Goal: Task Accomplishment & Management: Use online tool/utility

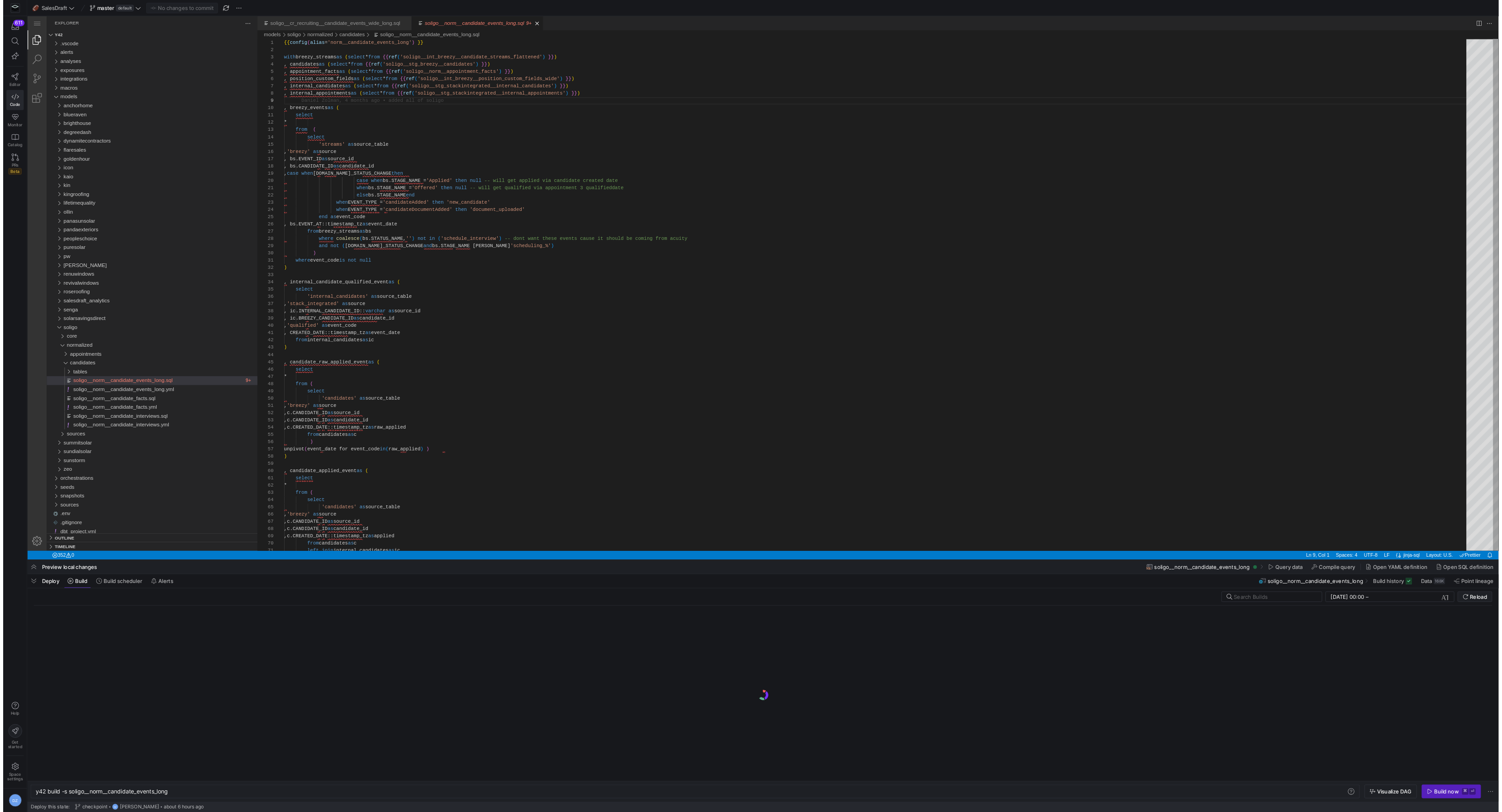
scroll to position [48, 0]
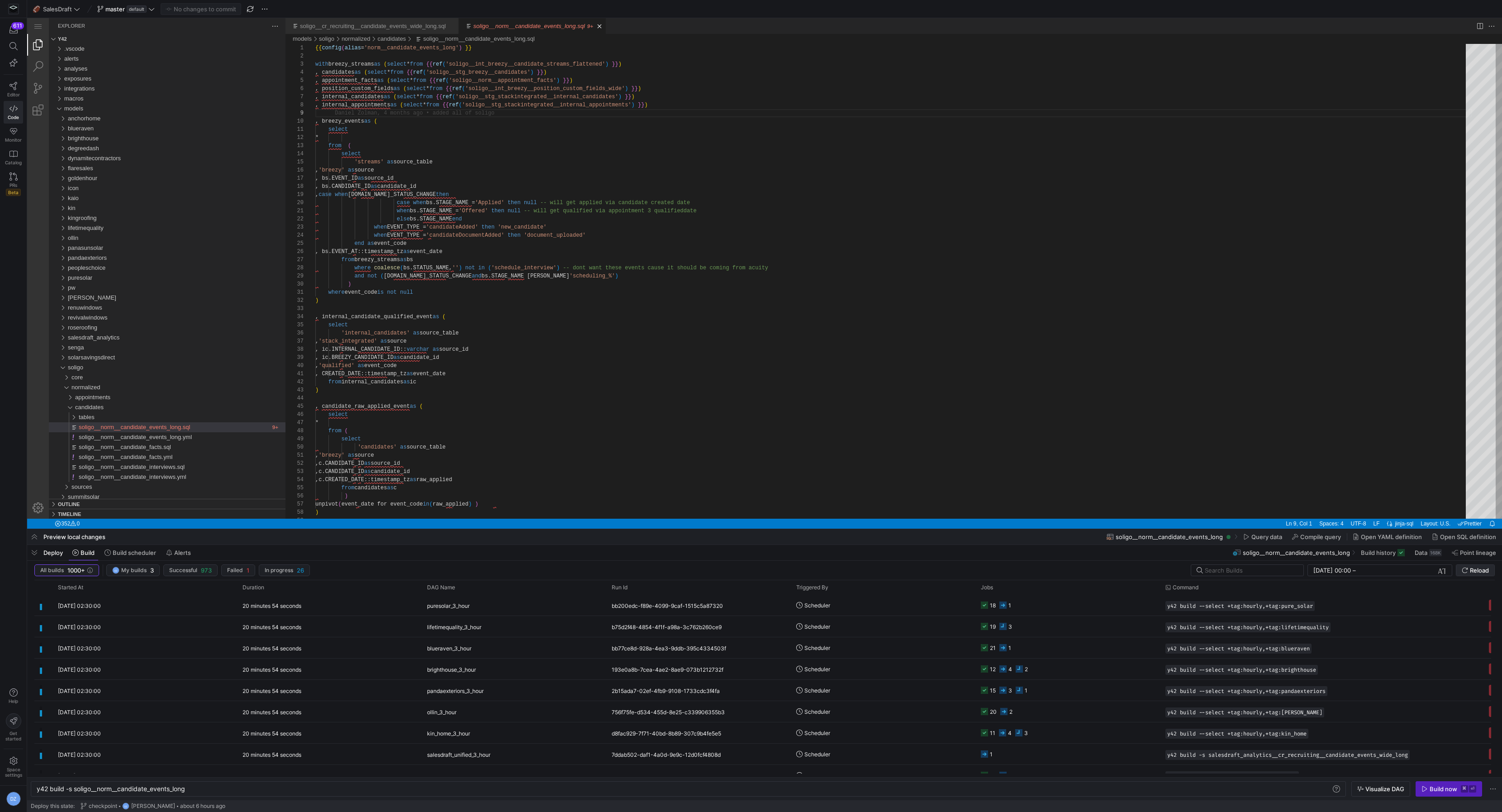
click at [1465, 570] on icon "submit" at bounding box center [1465, 570] width 7 height 7
